Goal: Task Accomplishment & Management: Use online tool/utility

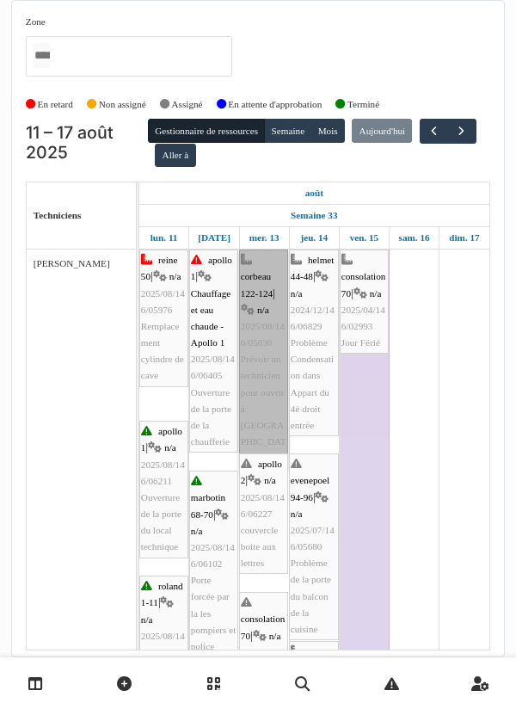
click at [265, 360] on link "corbeau 122-124 | n/a 2025/08/146/05036 Prévoir un technicien pour ouvrir à Sib…" at bounding box center [263, 358] width 49 height 219
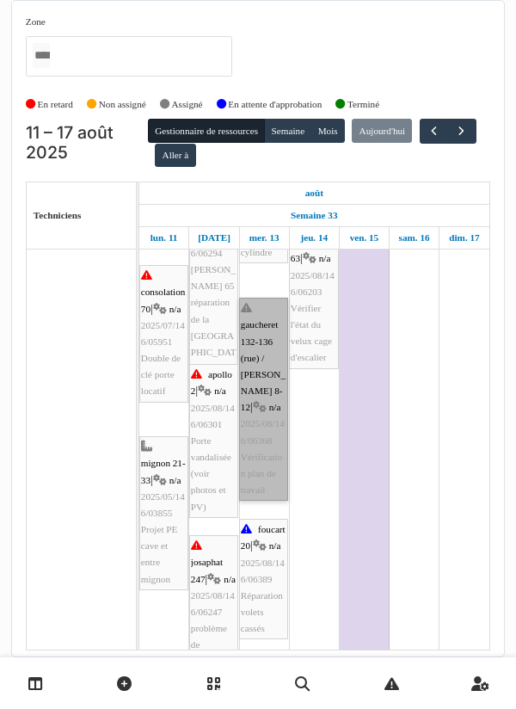
click at [261, 389] on link "gaucheret 132-136 (rue) / thomas 8-12 | n/a 2025/08/146/06368 Vérification plan…" at bounding box center [263, 399] width 49 height 203
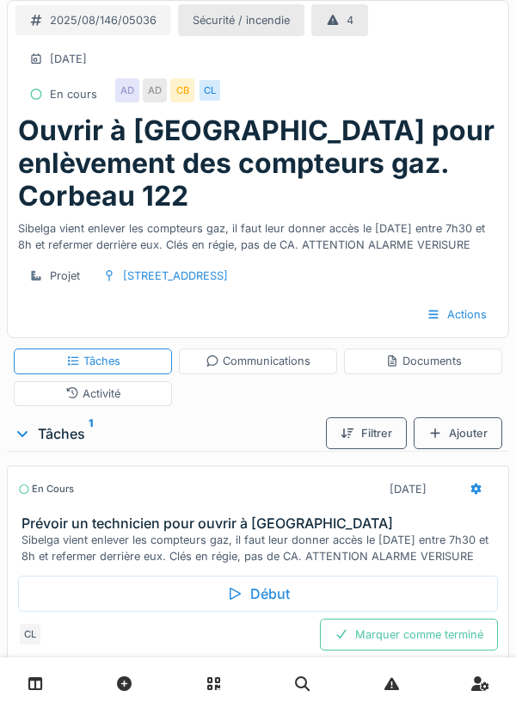
click at [263, 575] on div "Début" at bounding box center [258, 593] width 480 height 36
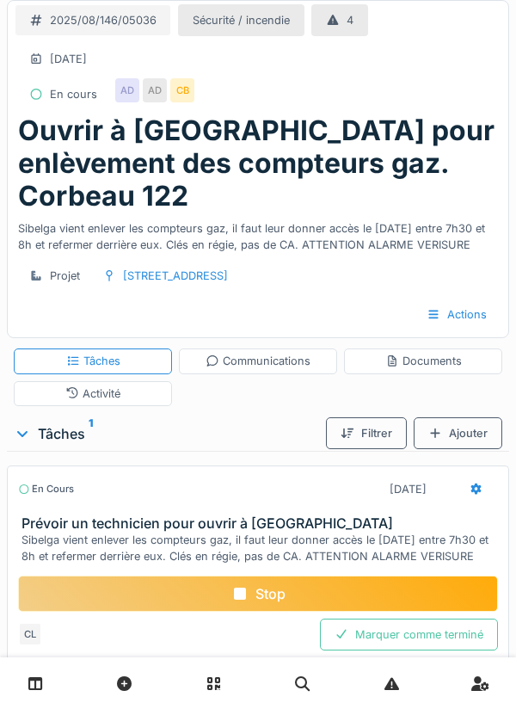
click at [250, 353] on div "Communications" at bounding box center [258, 361] width 105 height 16
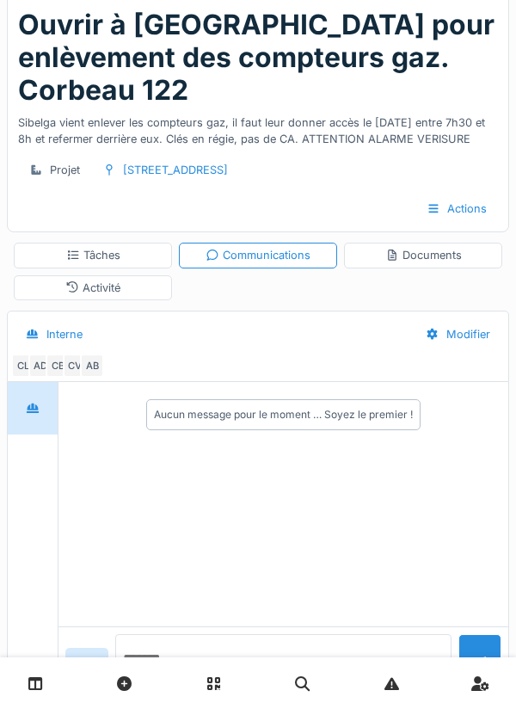
click at [197, 680] on textarea at bounding box center [283, 661] width 336 height 55
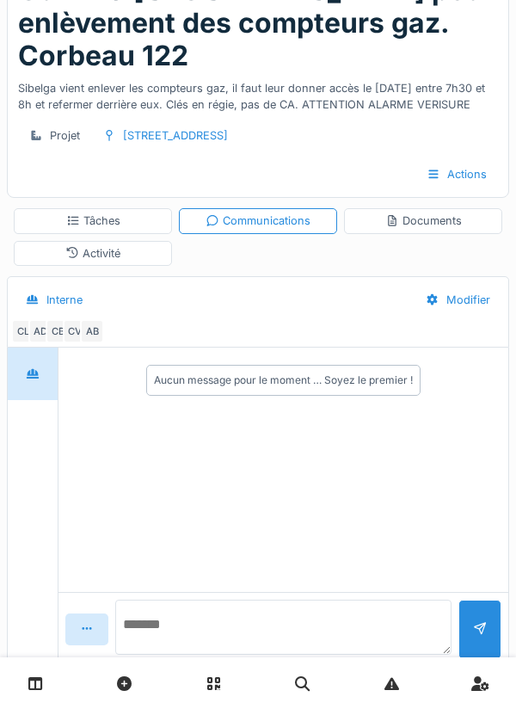
scroll to position [151, 0]
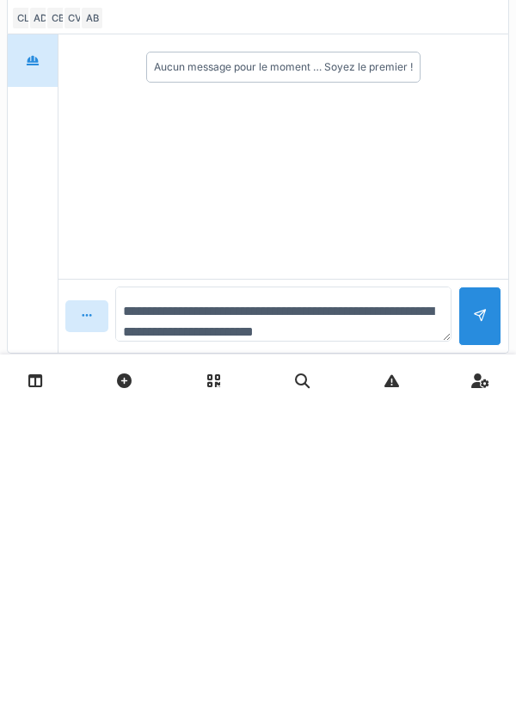
type textarea "**********"
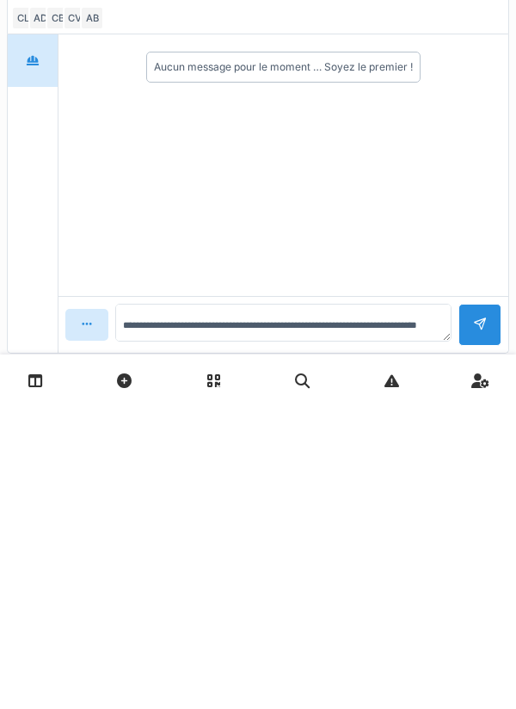
click at [474, 619] on div at bounding box center [480, 627] width 14 height 16
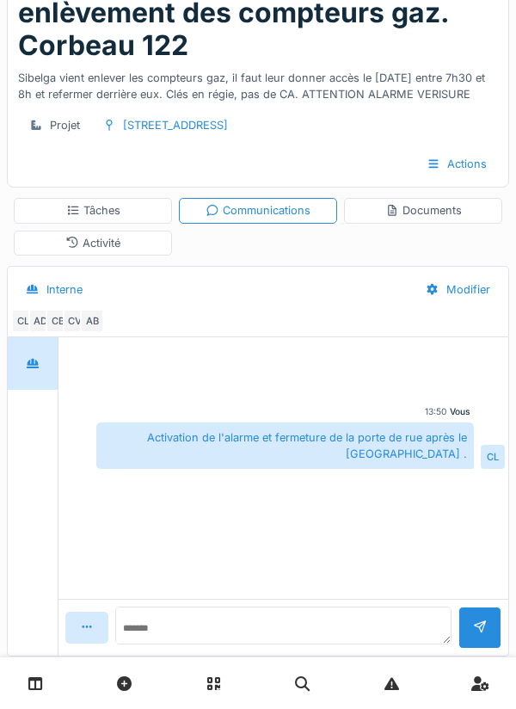
click at [101, 235] on div "Activité" at bounding box center [92, 243] width 55 height 16
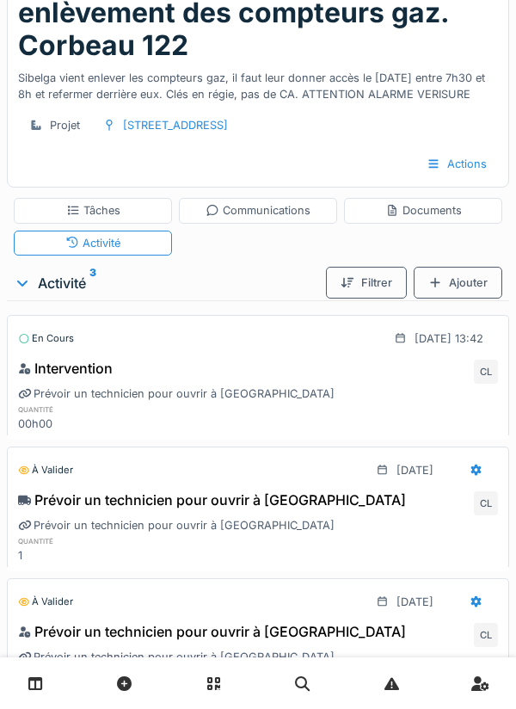
click at [282, 198] on div "Communications" at bounding box center [258, 210] width 158 height 25
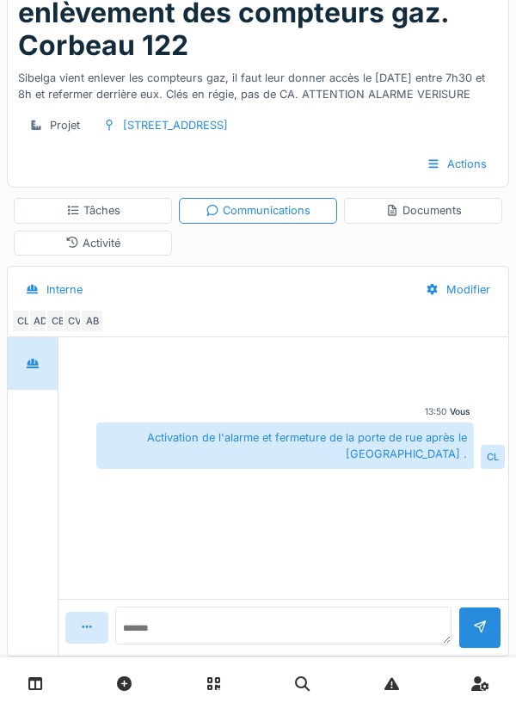
click at [120, 202] on div "Tâches" at bounding box center [93, 210] width 54 height 16
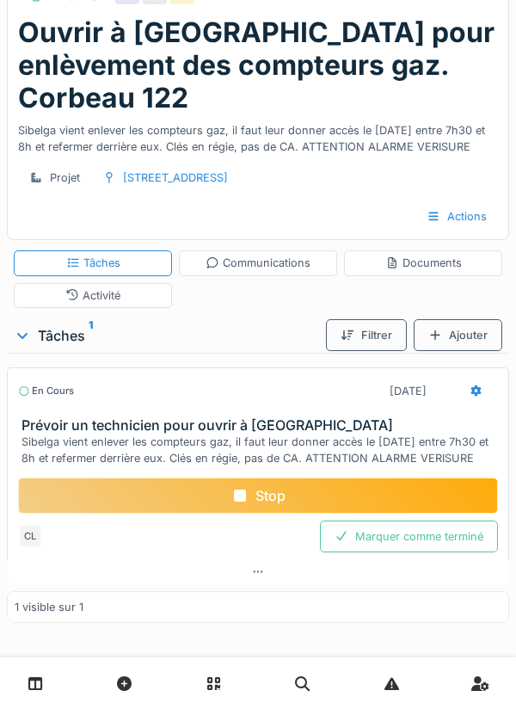
scroll to position [72, 0]
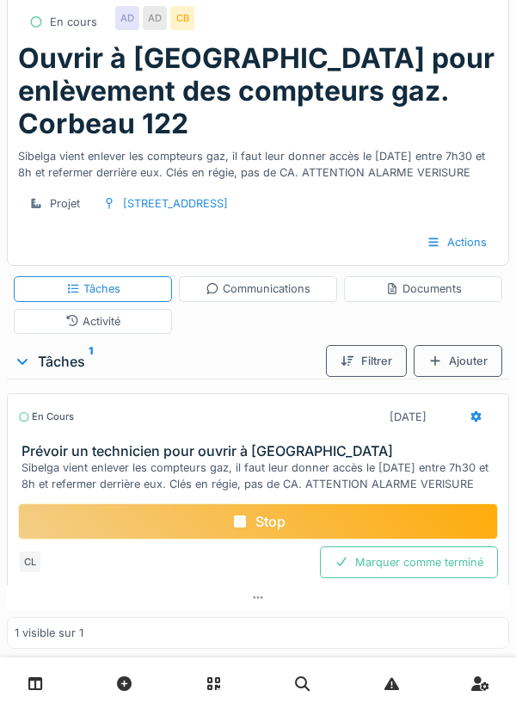
click at [483, 401] on div at bounding box center [476, 417] width 43 height 32
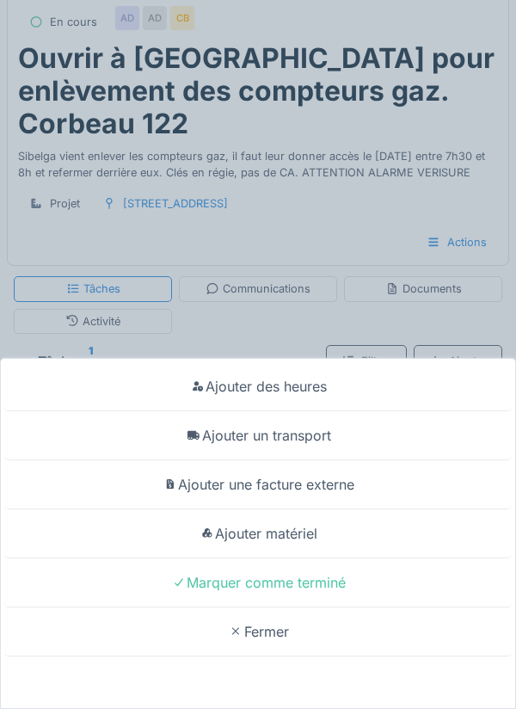
click at [318, 441] on div "Ajouter un transport" at bounding box center [257, 435] width 507 height 49
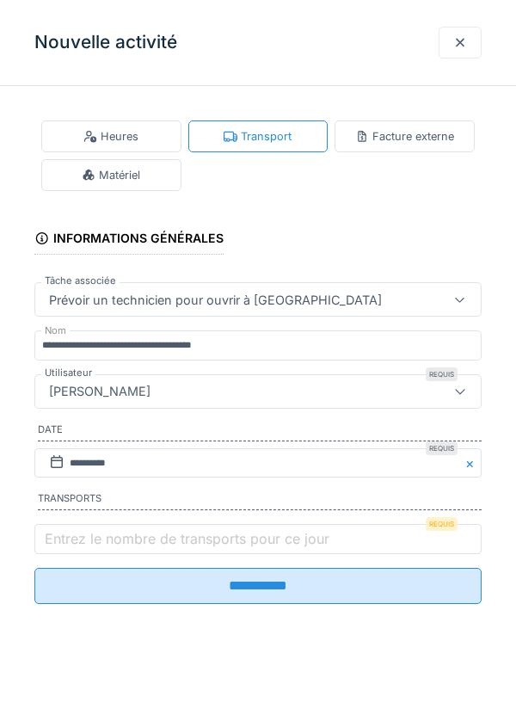
click at [63, 544] on label "Entrez le nombre de transports pour ce jour" at bounding box center [187, 538] width 292 height 21
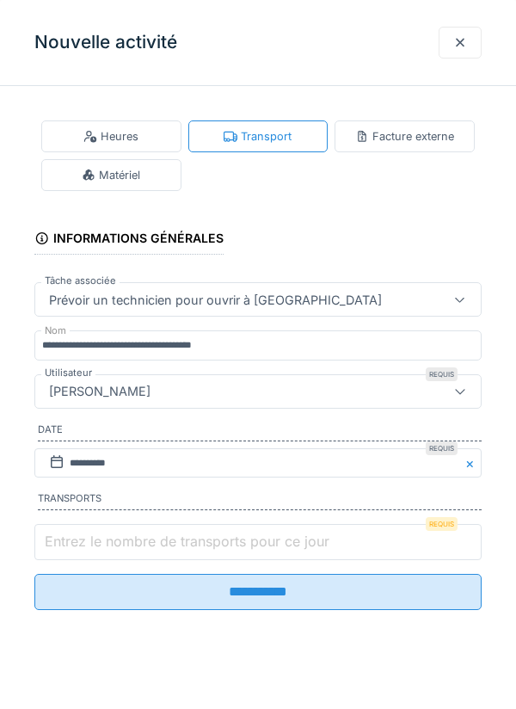
click at [63, 544] on input "Entrez le nombre de transports pour ce jour" at bounding box center [257, 542] width 447 height 36
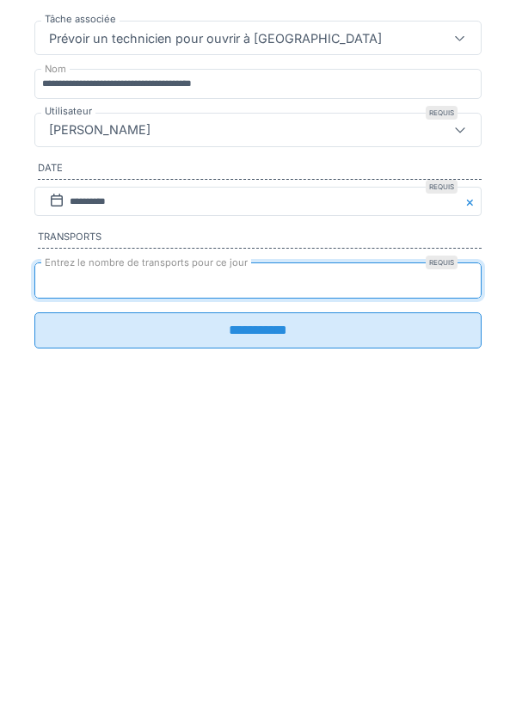
type input "*"
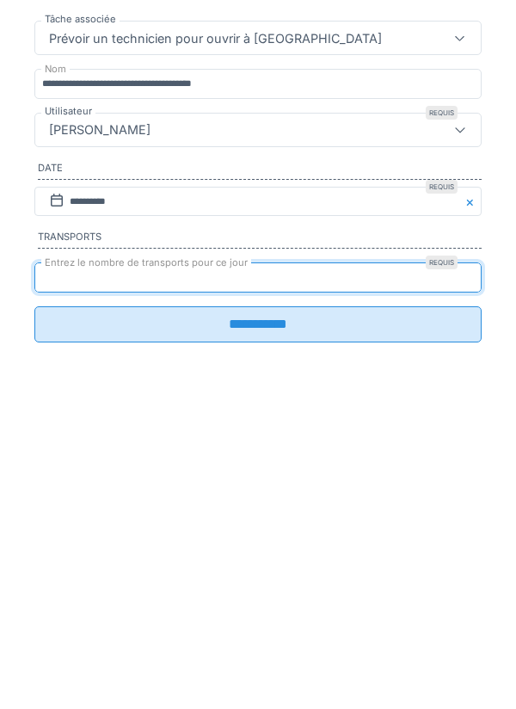
click at [264, 593] on input "**********" at bounding box center [257, 586] width 447 height 36
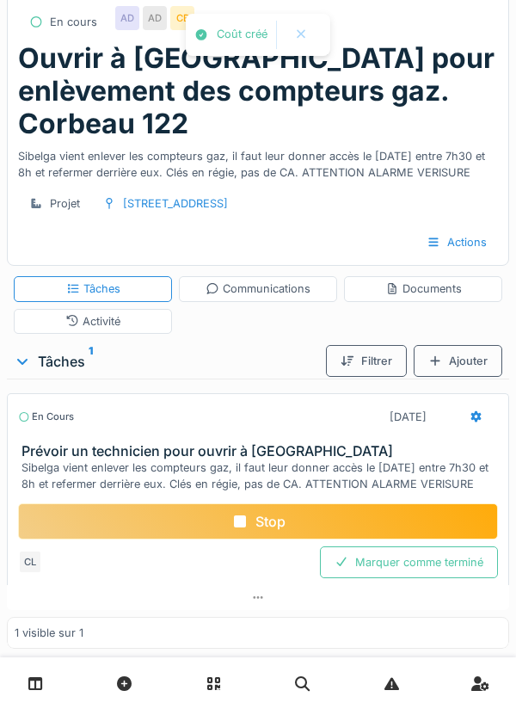
click at [269, 503] on div "Stop" at bounding box center [258, 521] width 480 height 36
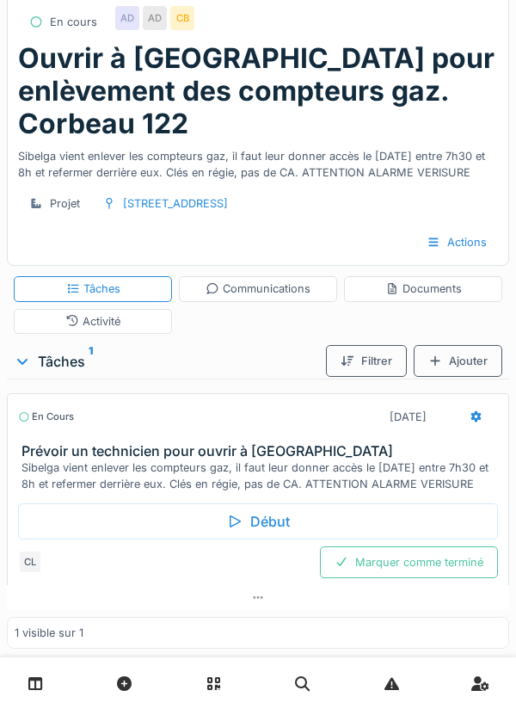
click at [479, 411] on icon at bounding box center [477, 416] width 14 height 11
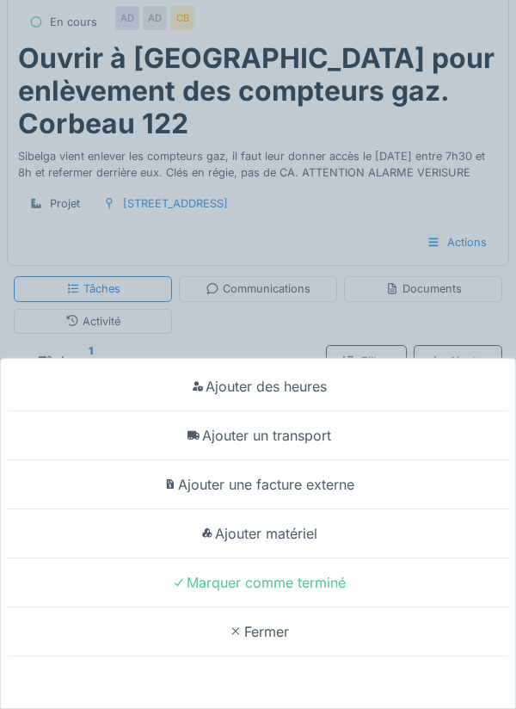
click at [325, 206] on div "Ajouter des heures Ajouter un transport Ajouter une facture externe Ajouter mat…" at bounding box center [258, 354] width 516 height 709
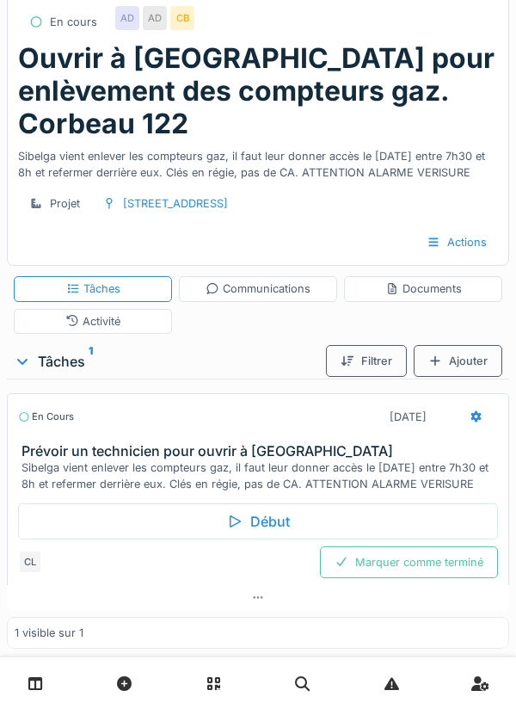
click at [412, 546] on div "Marquer comme terminé" at bounding box center [409, 562] width 178 height 32
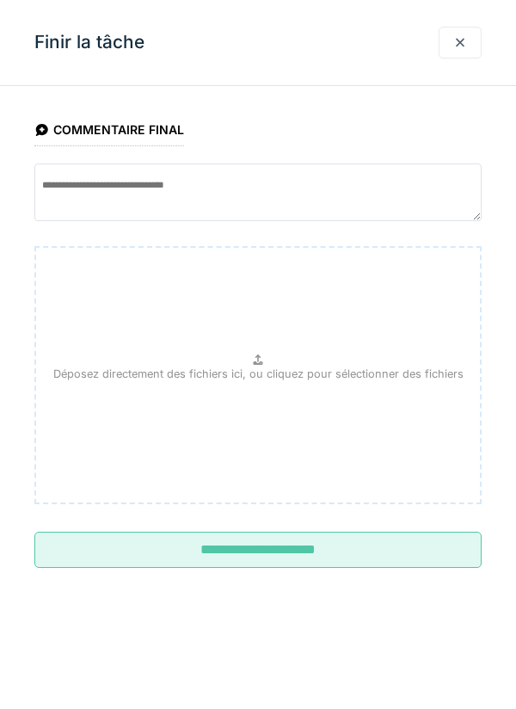
click at [265, 556] on input "**********" at bounding box center [257, 550] width 447 height 36
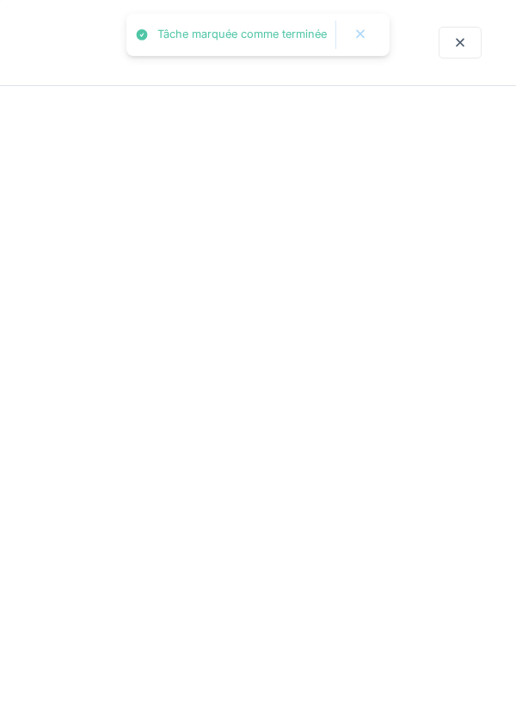
scroll to position [18, 0]
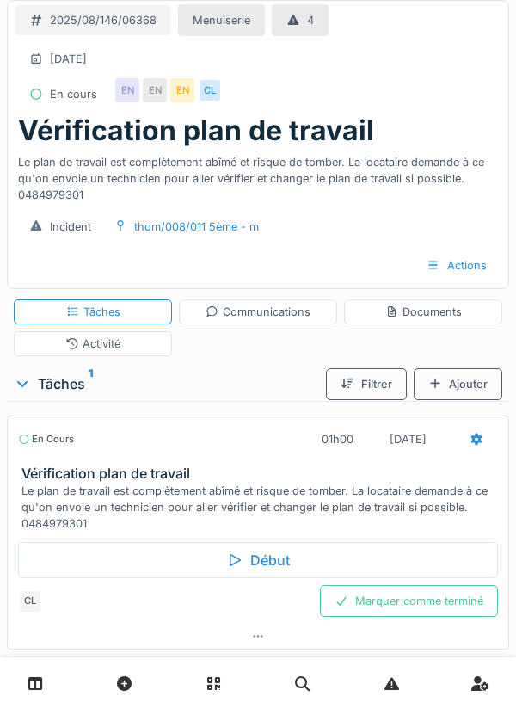
click at [268, 558] on div "Début" at bounding box center [258, 560] width 480 height 36
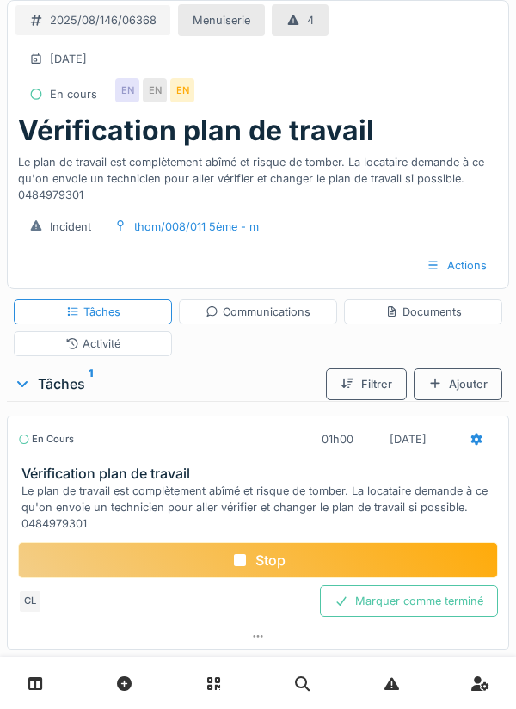
click at [456, 389] on div "Ajouter" at bounding box center [458, 384] width 89 height 32
